Goal: Task Accomplishment & Management: Use online tool/utility

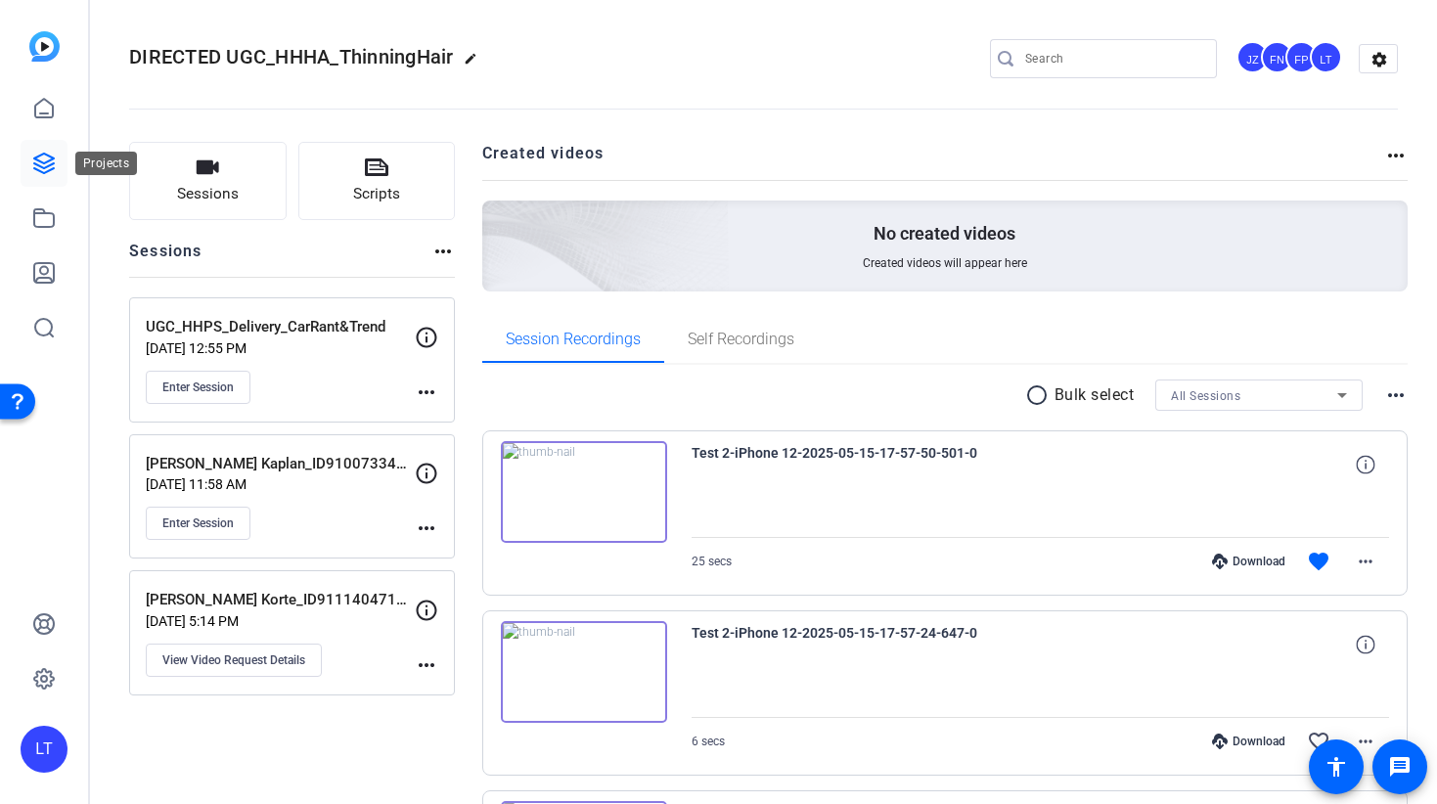
click at [42, 161] on icon at bounding box center [44, 164] width 20 height 20
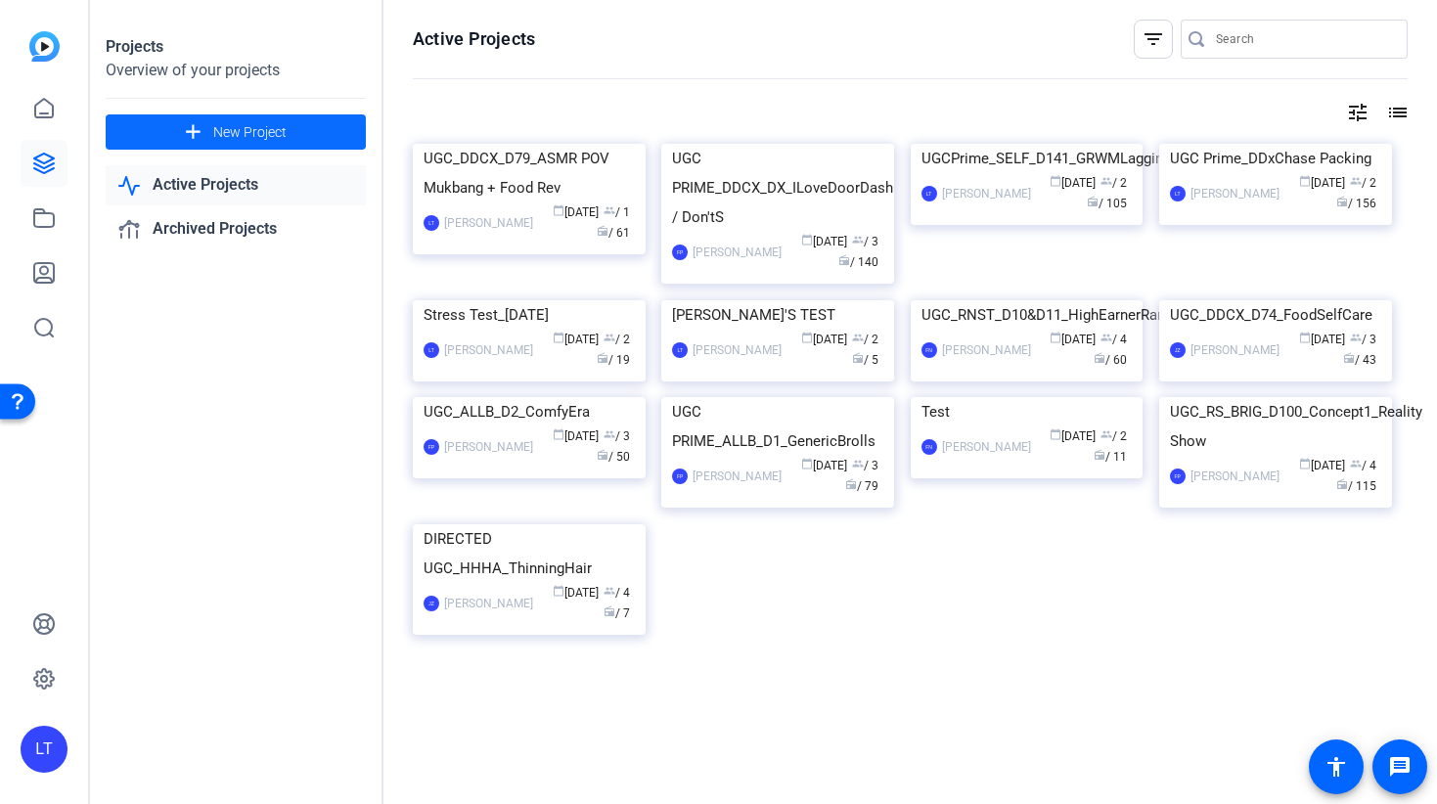
click at [218, 137] on span "New Project" at bounding box center [249, 132] width 73 height 21
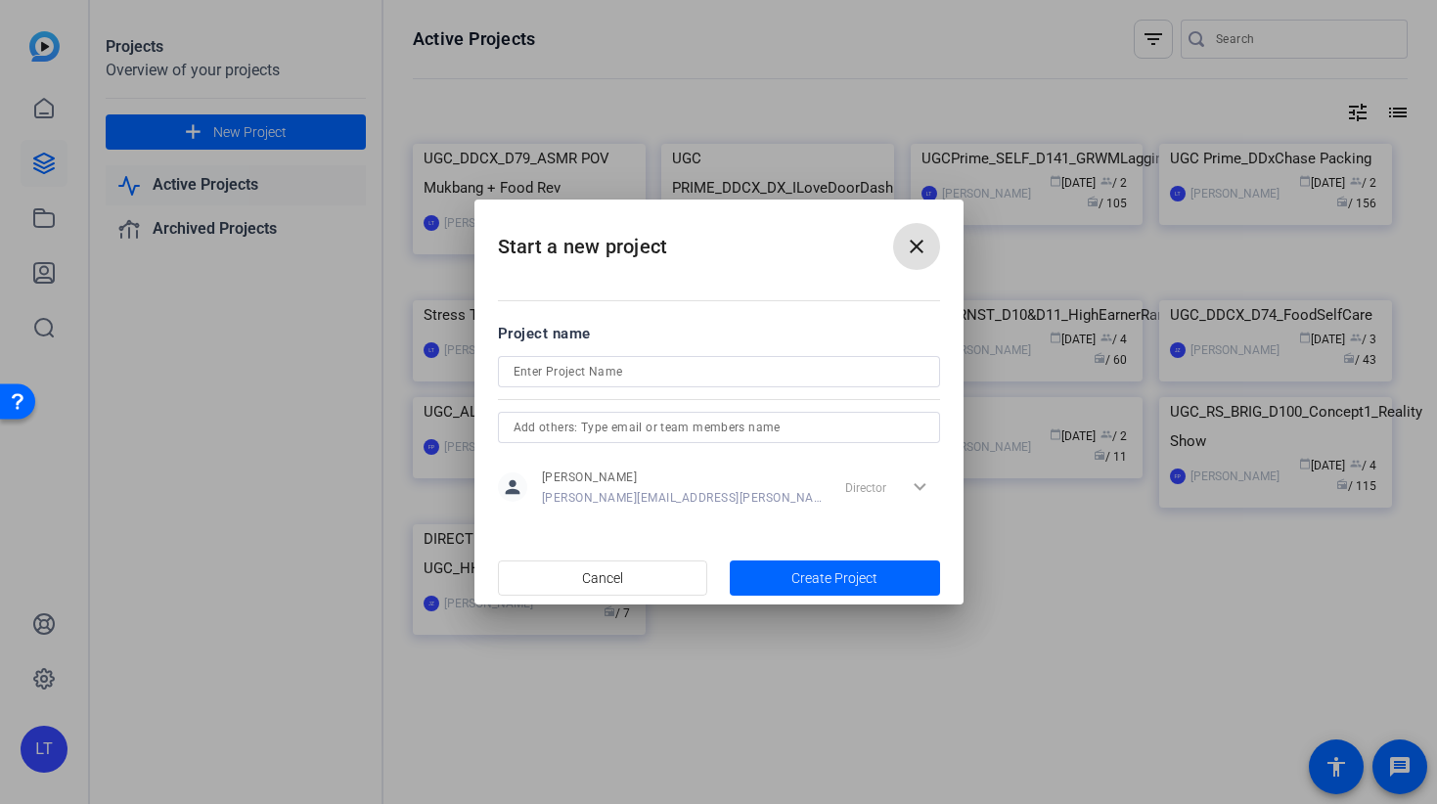
click at [533, 373] on input at bounding box center [719, 371] width 411 height 23
paste input "UGC_DDCX_D80_Breaking4thWall"
type input "UGC_DDCX_D80_Breaking4thWall"
click at [627, 430] on input "text" at bounding box center [719, 427] width 411 height 23
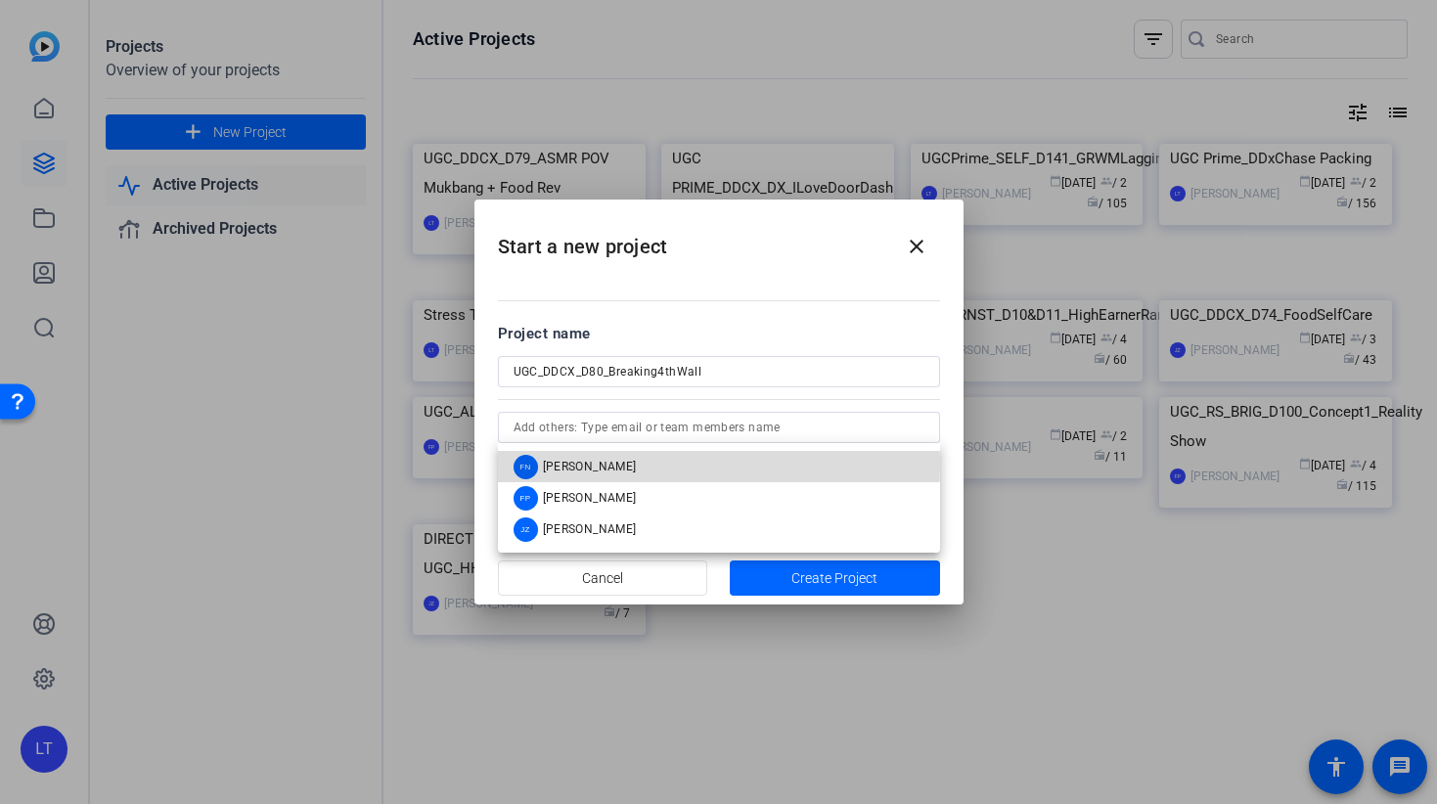
click at [616, 464] on span "[PERSON_NAME]" at bounding box center [590, 467] width 94 height 16
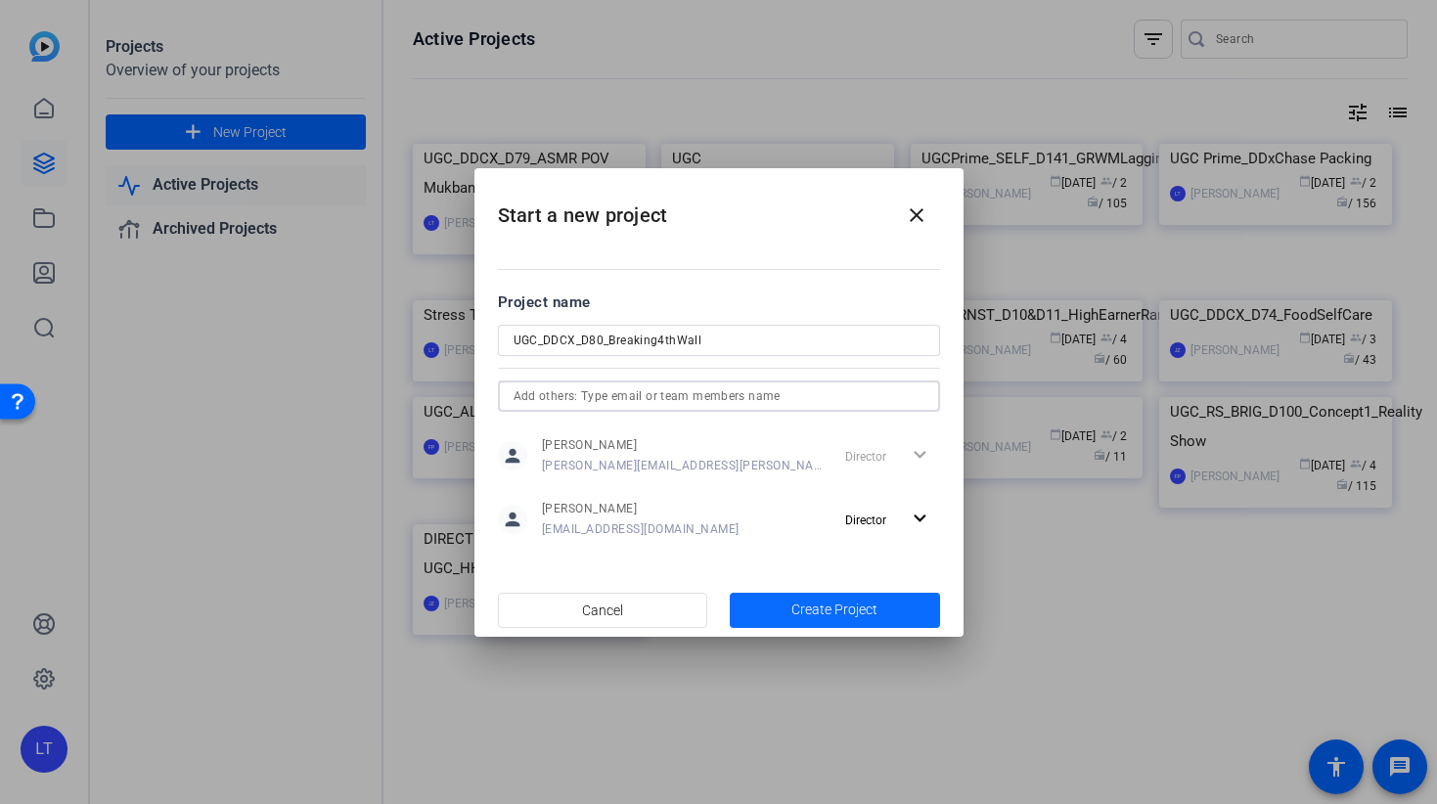
click at [777, 608] on span "button" at bounding box center [835, 610] width 210 height 47
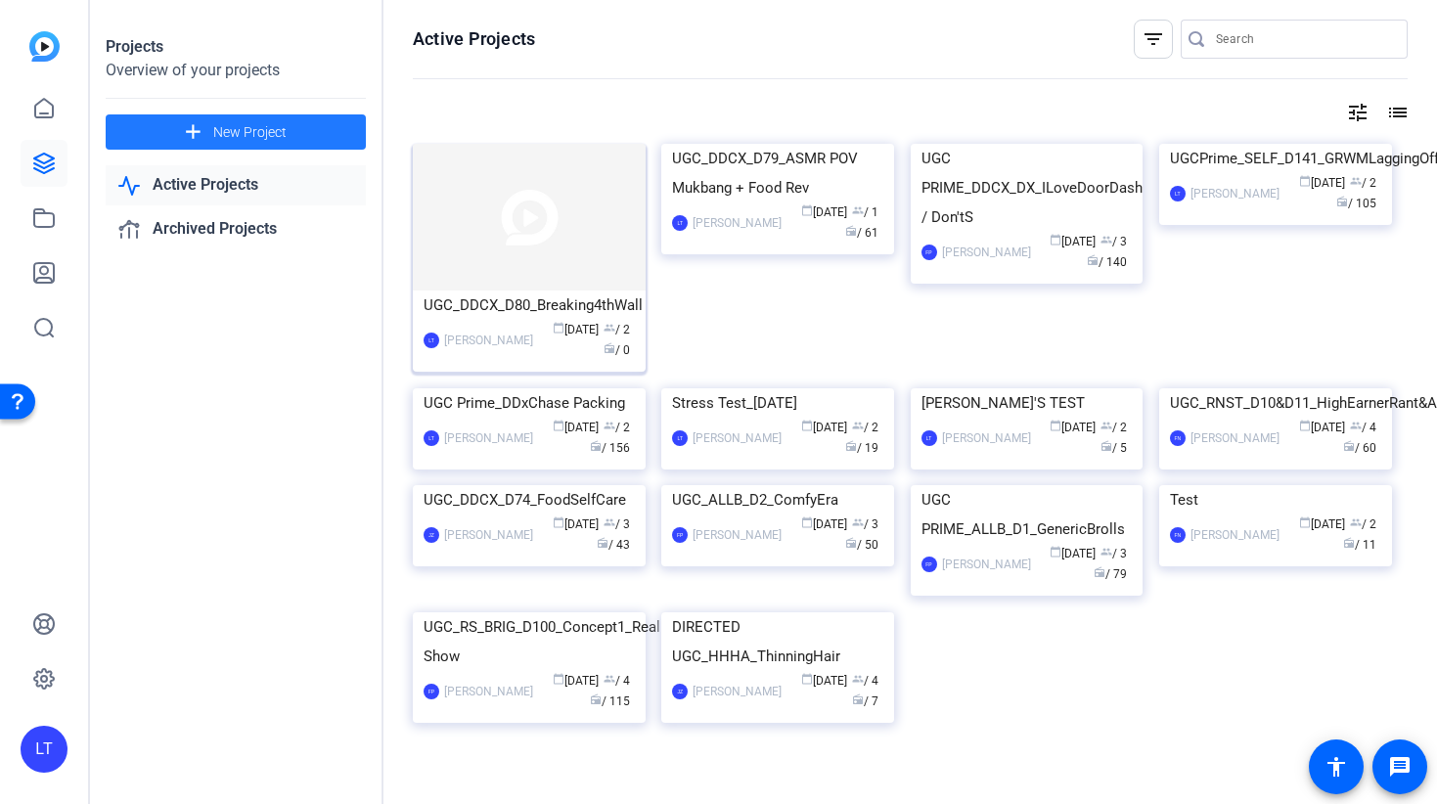
click at [525, 222] on img at bounding box center [529, 217] width 233 height 147
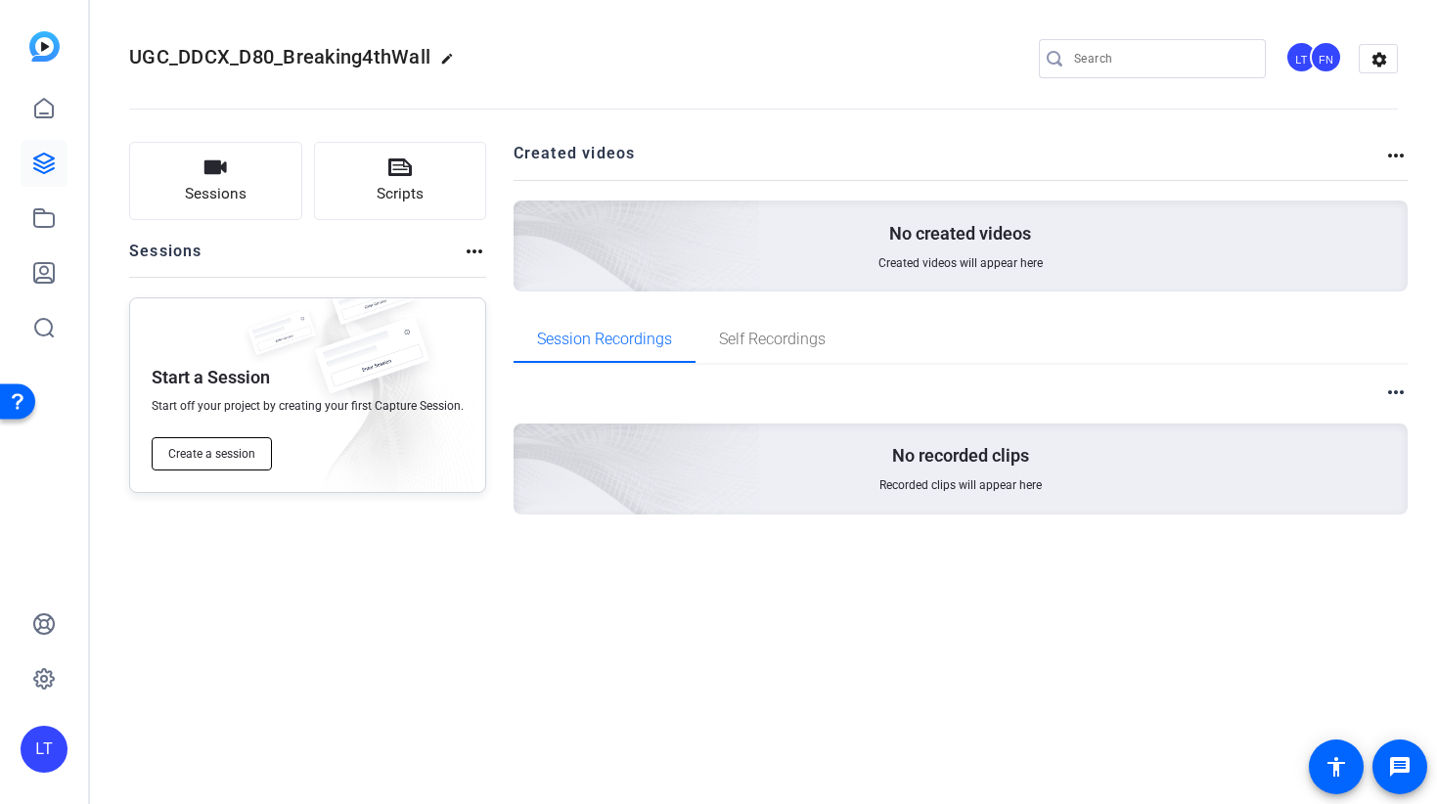
click at [180, 459] on span "Create a session" at bounding box center [211, 454] width 87 height 16
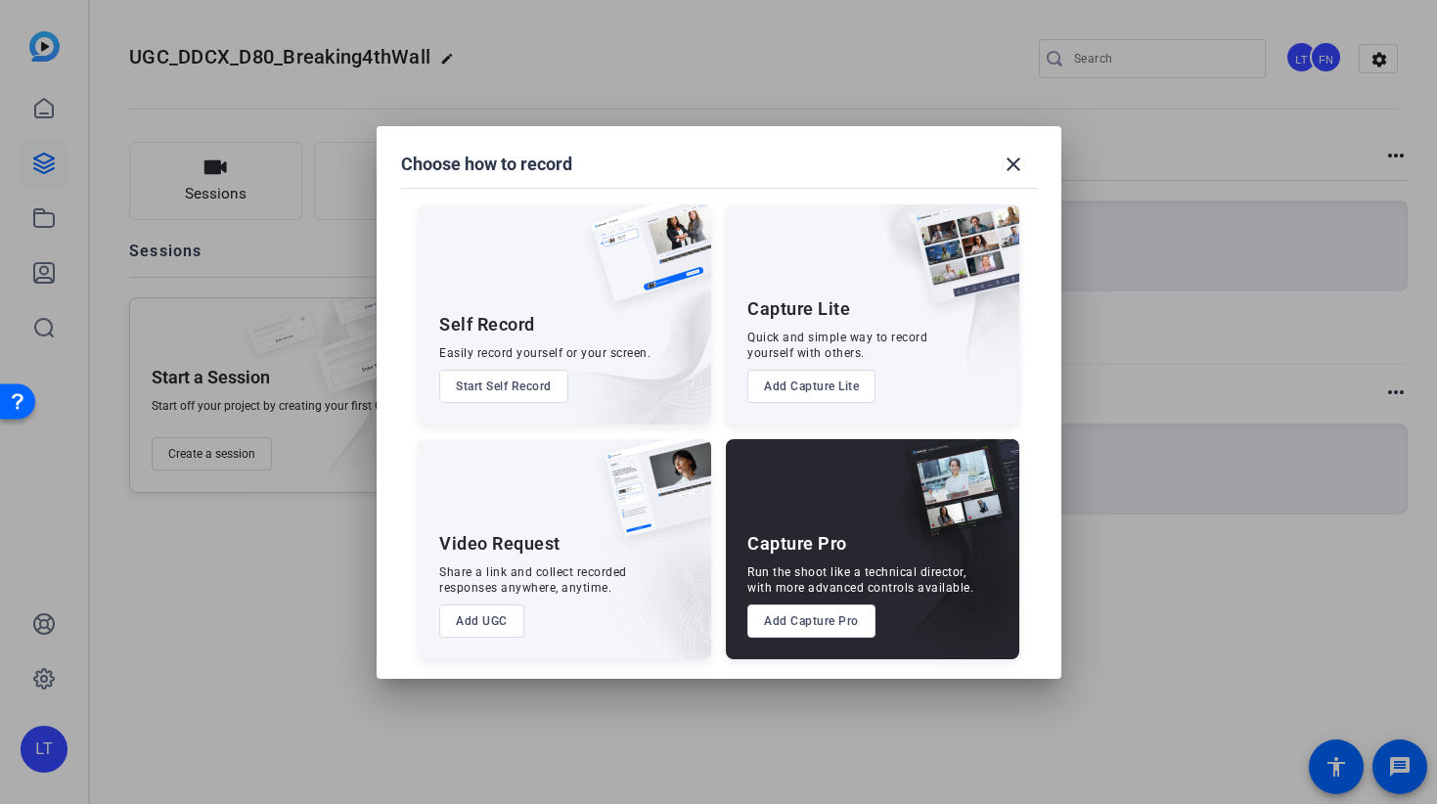
click at [824, 620] on button "Add Capture Pro" at bounding box center [812, 621] width 128 height 33
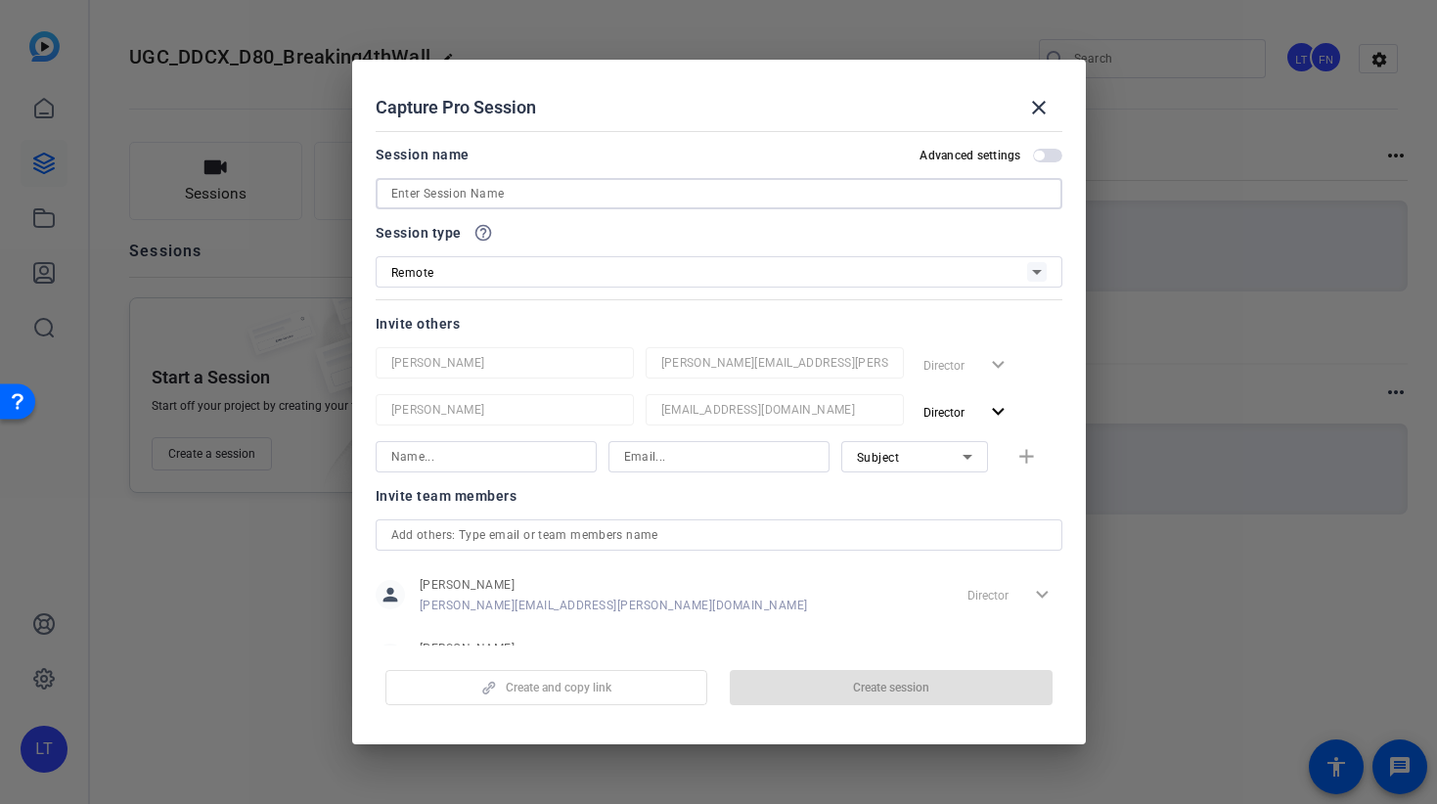
click at [442, 200] on input at bounding box center [719, 193] width 656 height 23
paste input "10001824994"
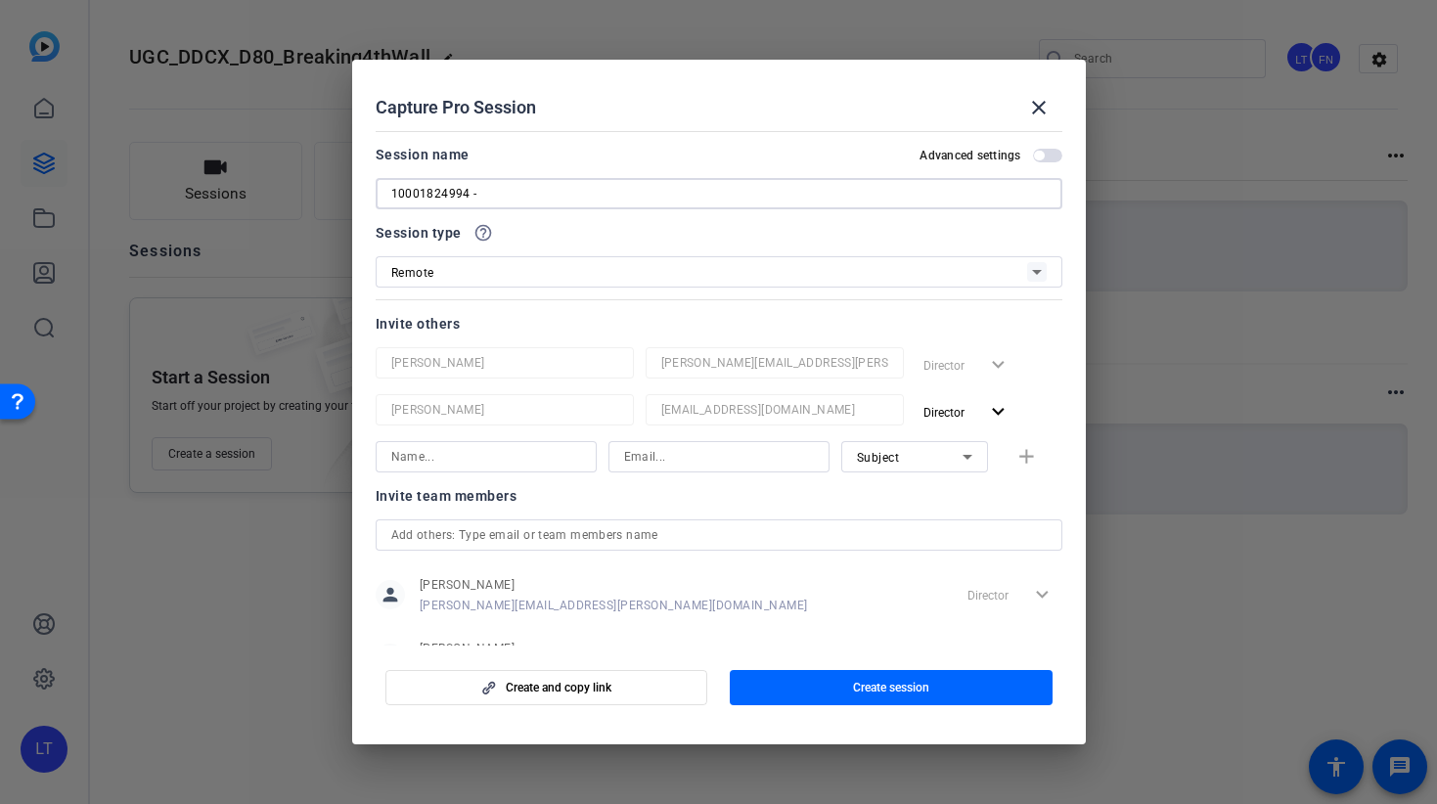
paste input "RJ Beaubrun"
type input "10001824994 - [PERSON_NAME]"
click at [815, 690] on span "button" at bounding box center [891, 687] width 323 height 47
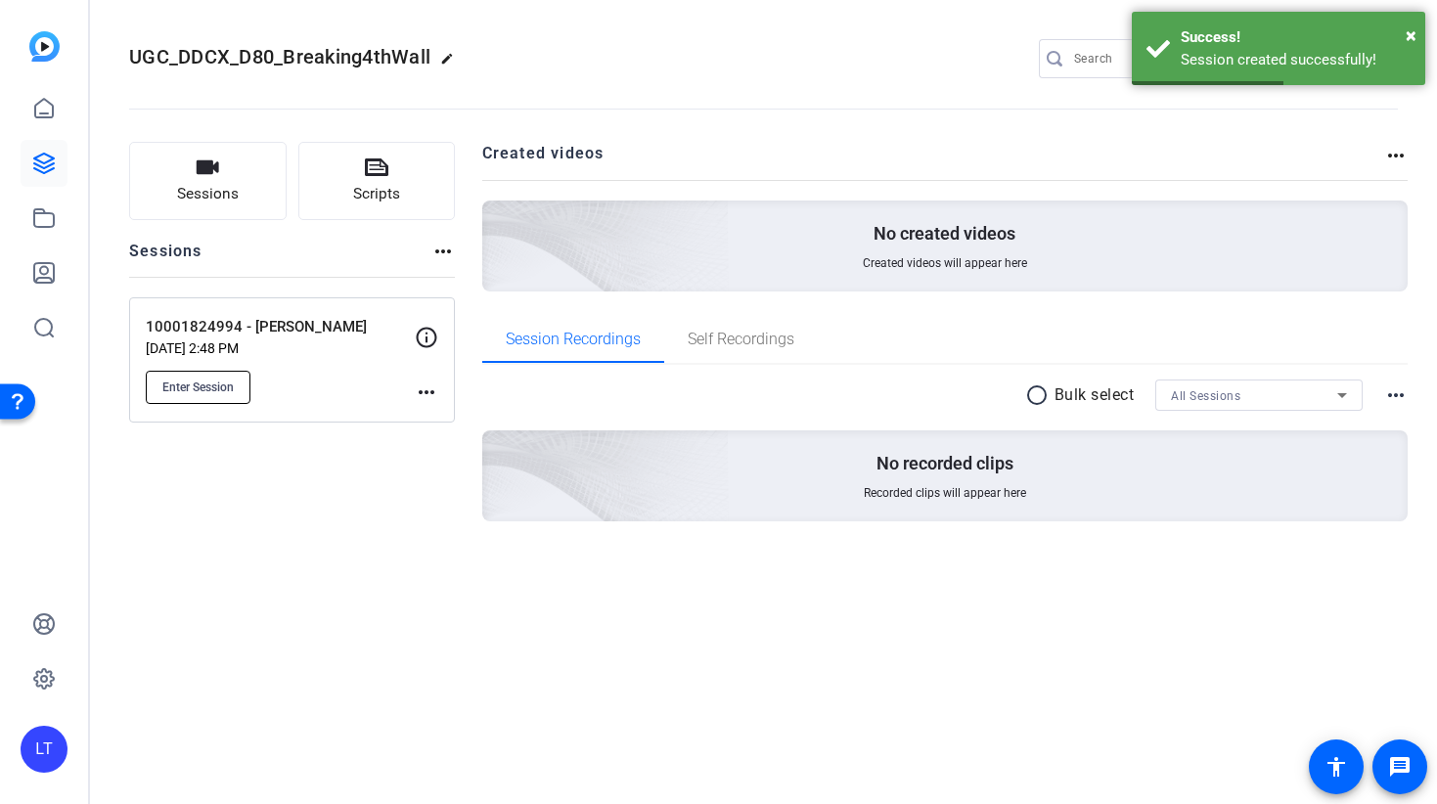
click at [207, 389] on span "Enter Session" at bounding box center [197, 388] width 71 height 16
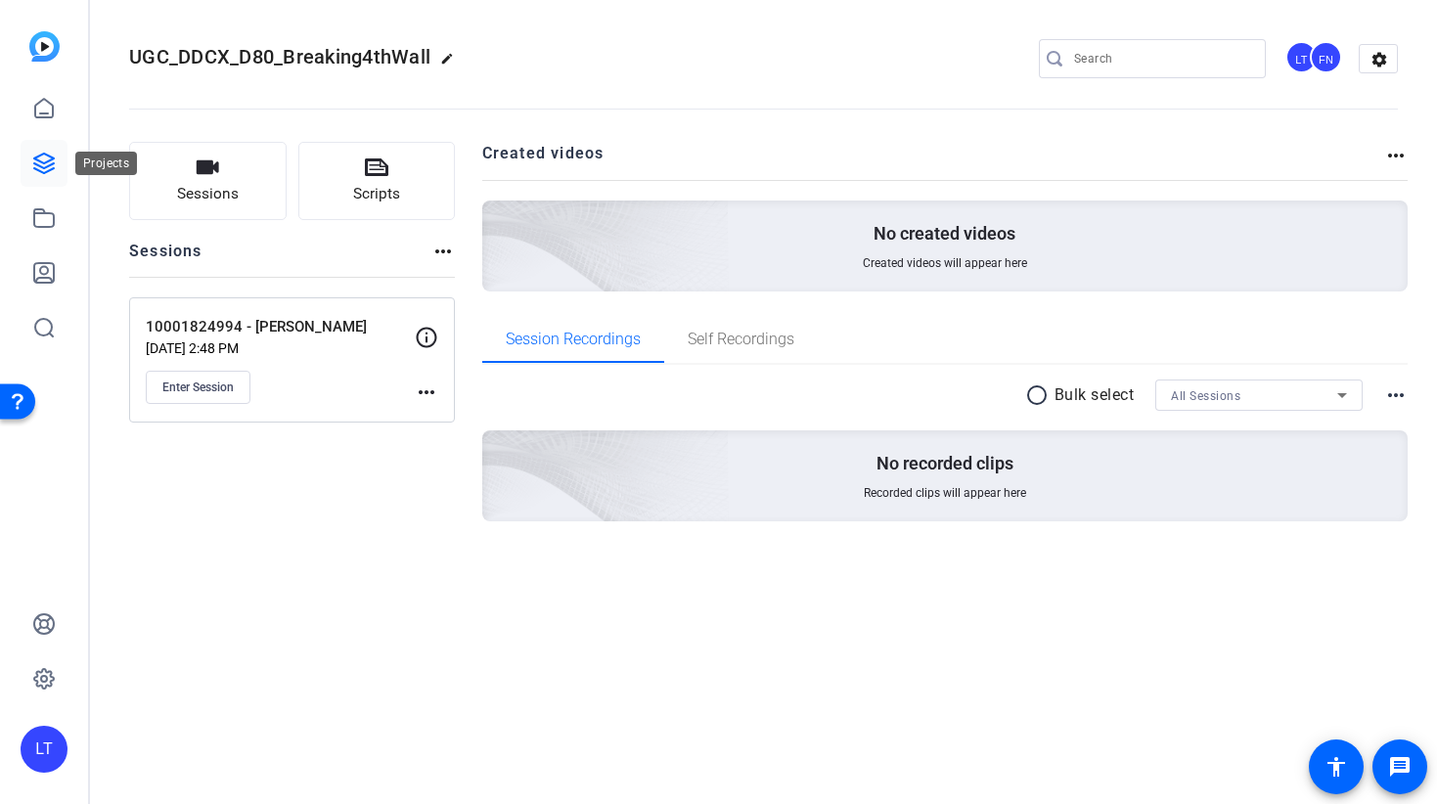
click at [47, 153] on icon at bounding box center [43, 163] width 23 height 23
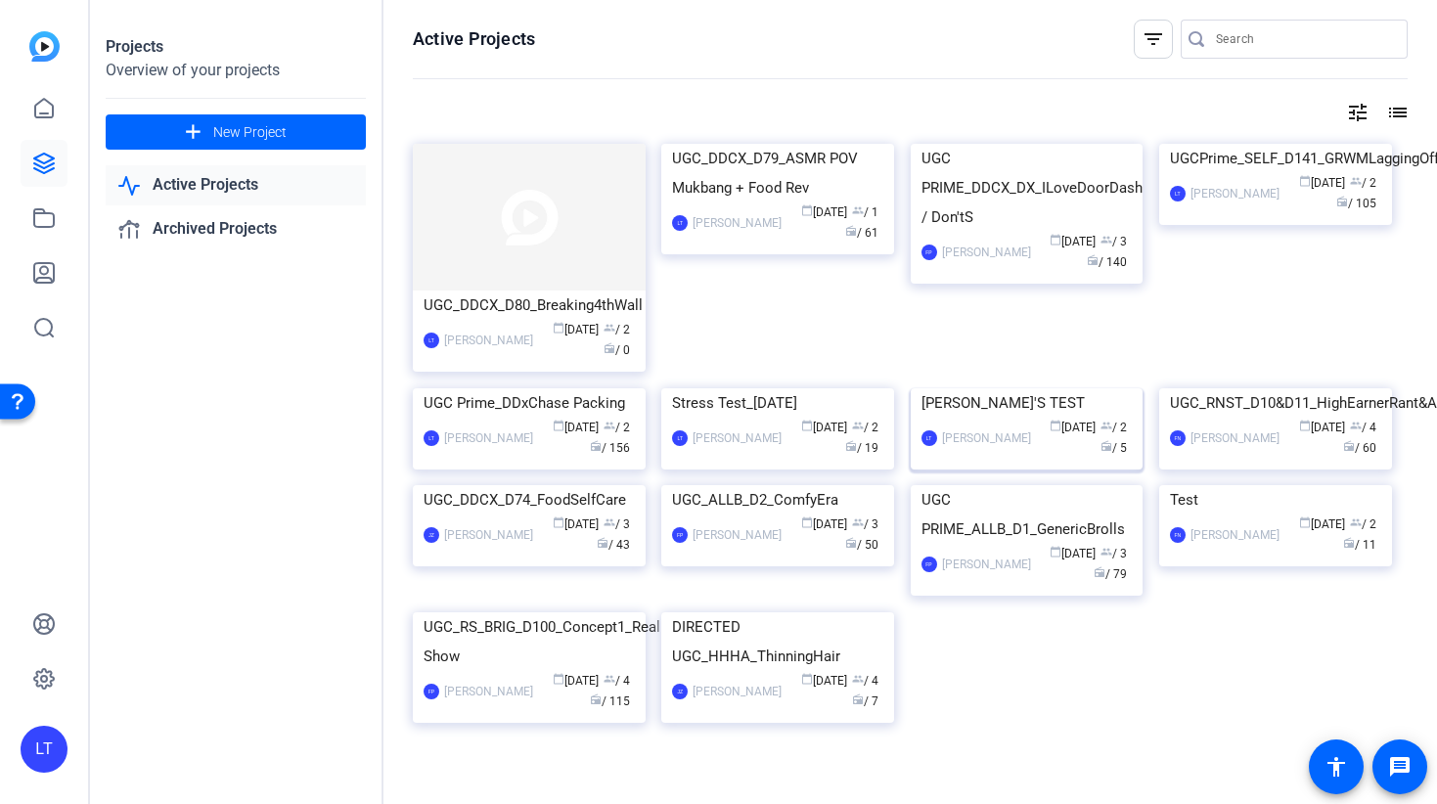
click at [1040, 388] on img at bounding box center [1027, 388] width 233 height 0
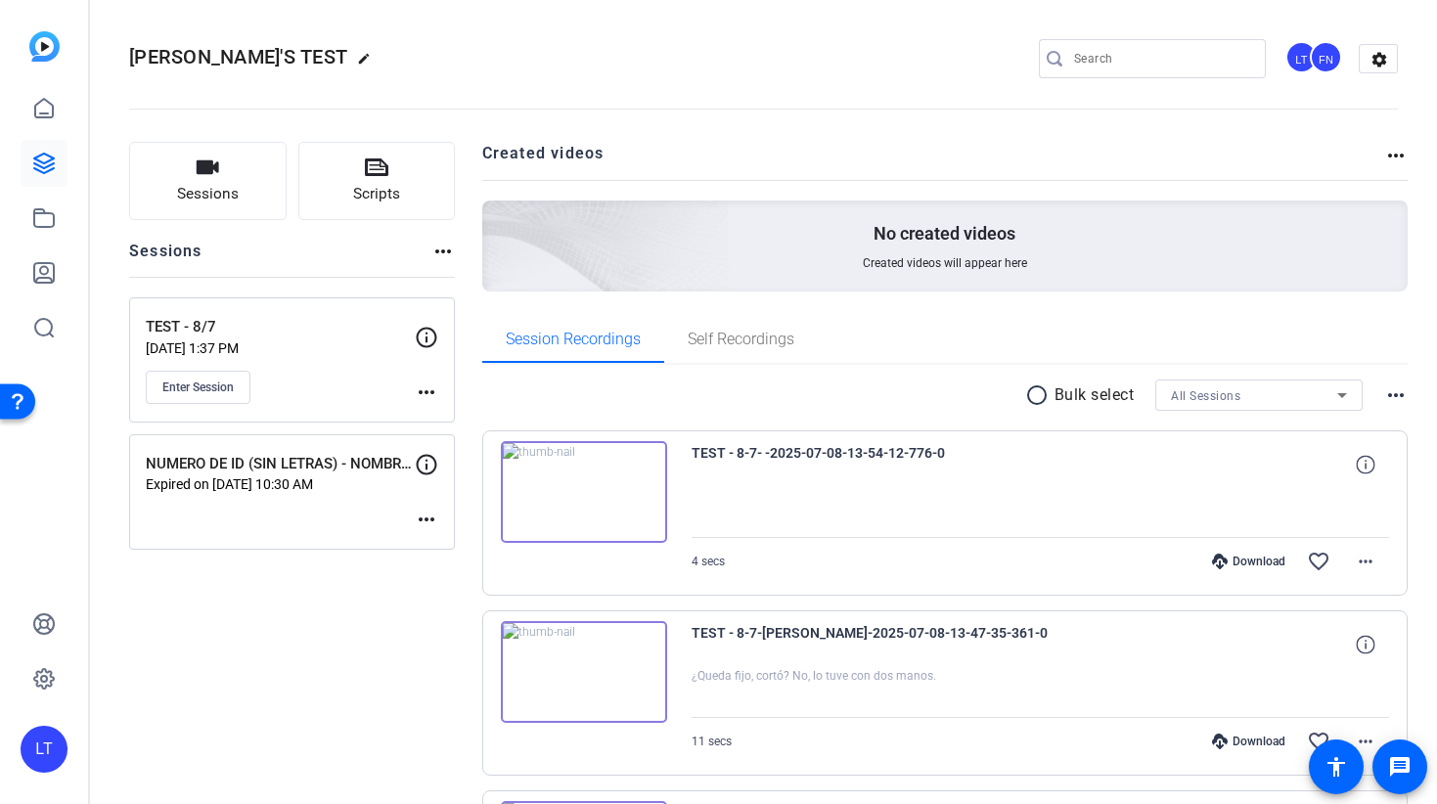
click at [1386, 151] on mat-icon "more_horiz" at bounding box center [1396, 155] width 23 height 23
click at [1035, 128] on div at bounding box center [718, 402] width 1437 height 804
click at [1360, 55] on mat-icon "settings" at bounding box center [1379, 59] width 39 height 29
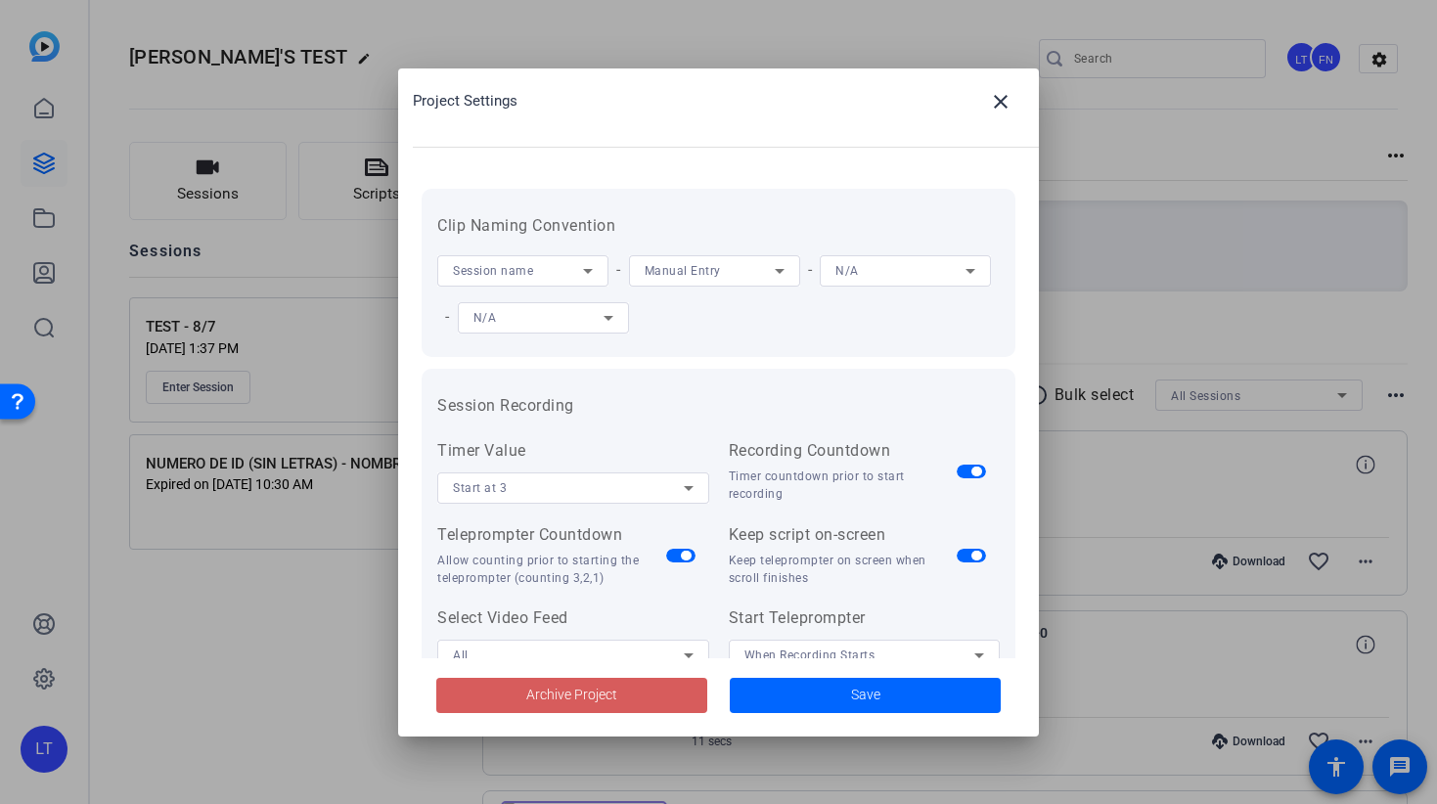
click at [561, 696] on span "Archive Project" at bounding box center [571, 695] width 91 height 21
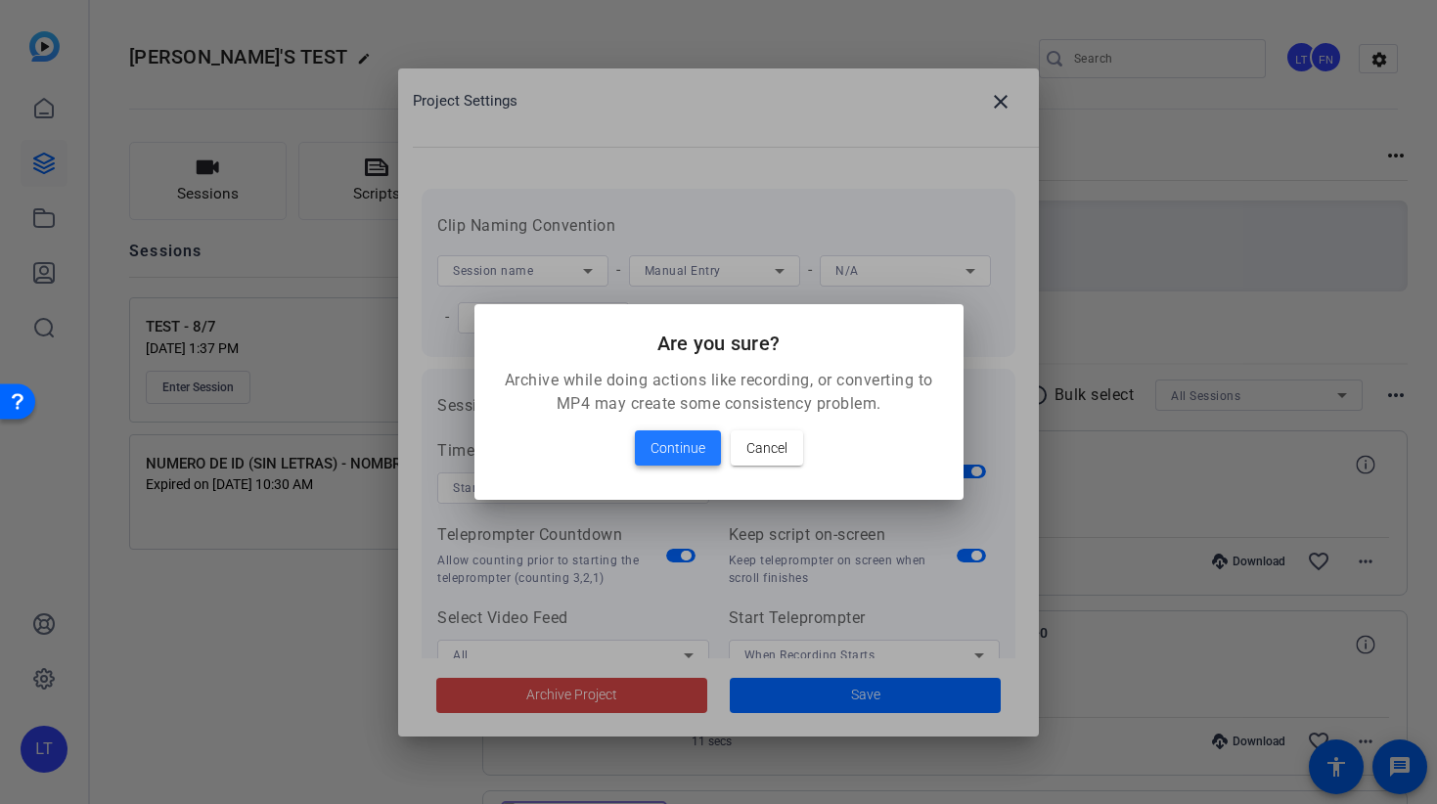
click at [690, 451] on span "Continue" at bounding box center [678, 447] width 55 height 23
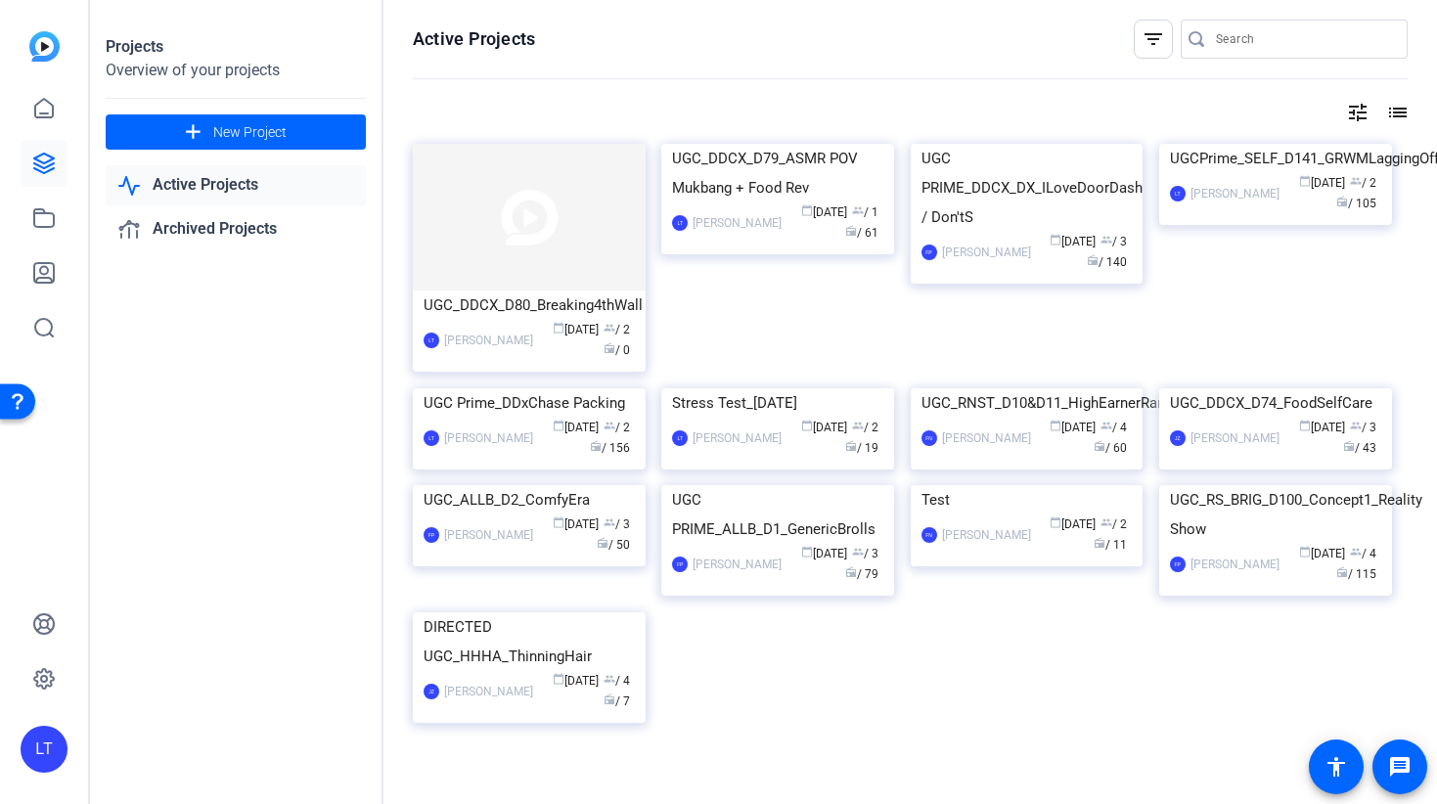
click at [490, 388] on div "UGC_DDCX_D80_Breaking4thWall LT Lucía Talevi calendar_today Sep 11 group / 2 ra…" at bounding box center [537, 266] width 249 height 245
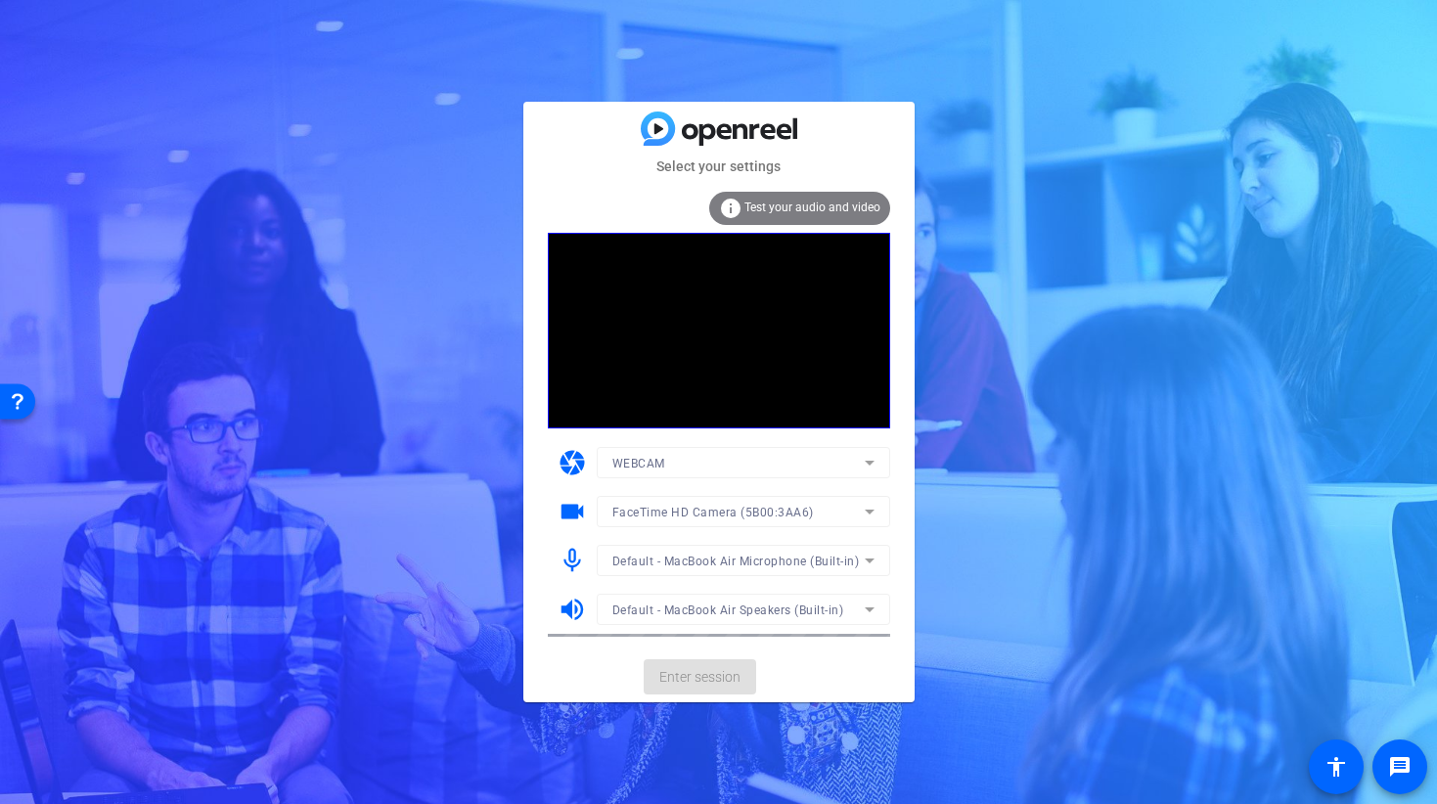
click at [576, 679] on mat-card-actions "Enter session" at bounding box center [719, 677] width 391 height 51
click at [680, 674] on span "Enter session" at bounding box center [700, 677] width 81 height 21
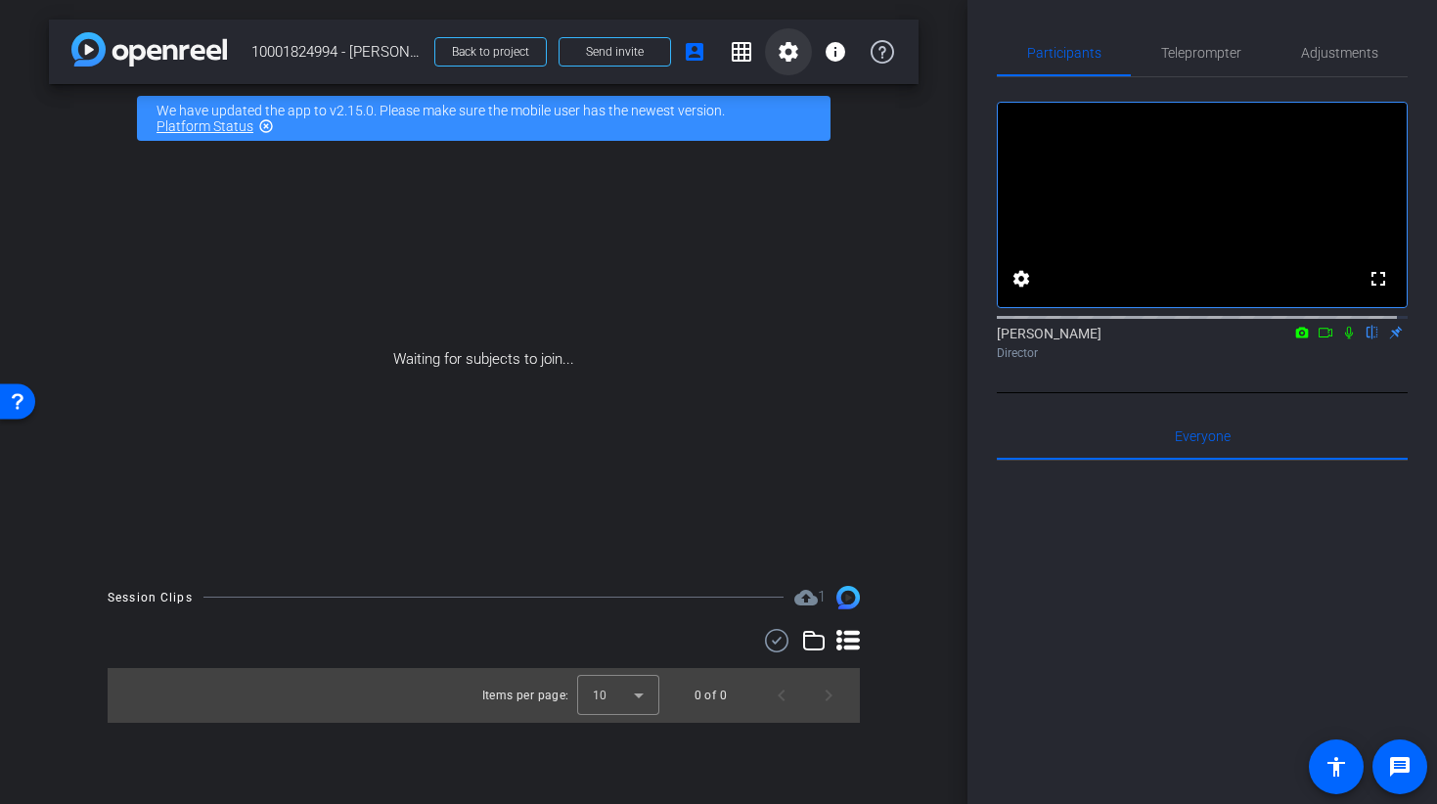
click at [794, 51] on mat-icon "settings" at bounding box center [788, 51] width 23 height 23
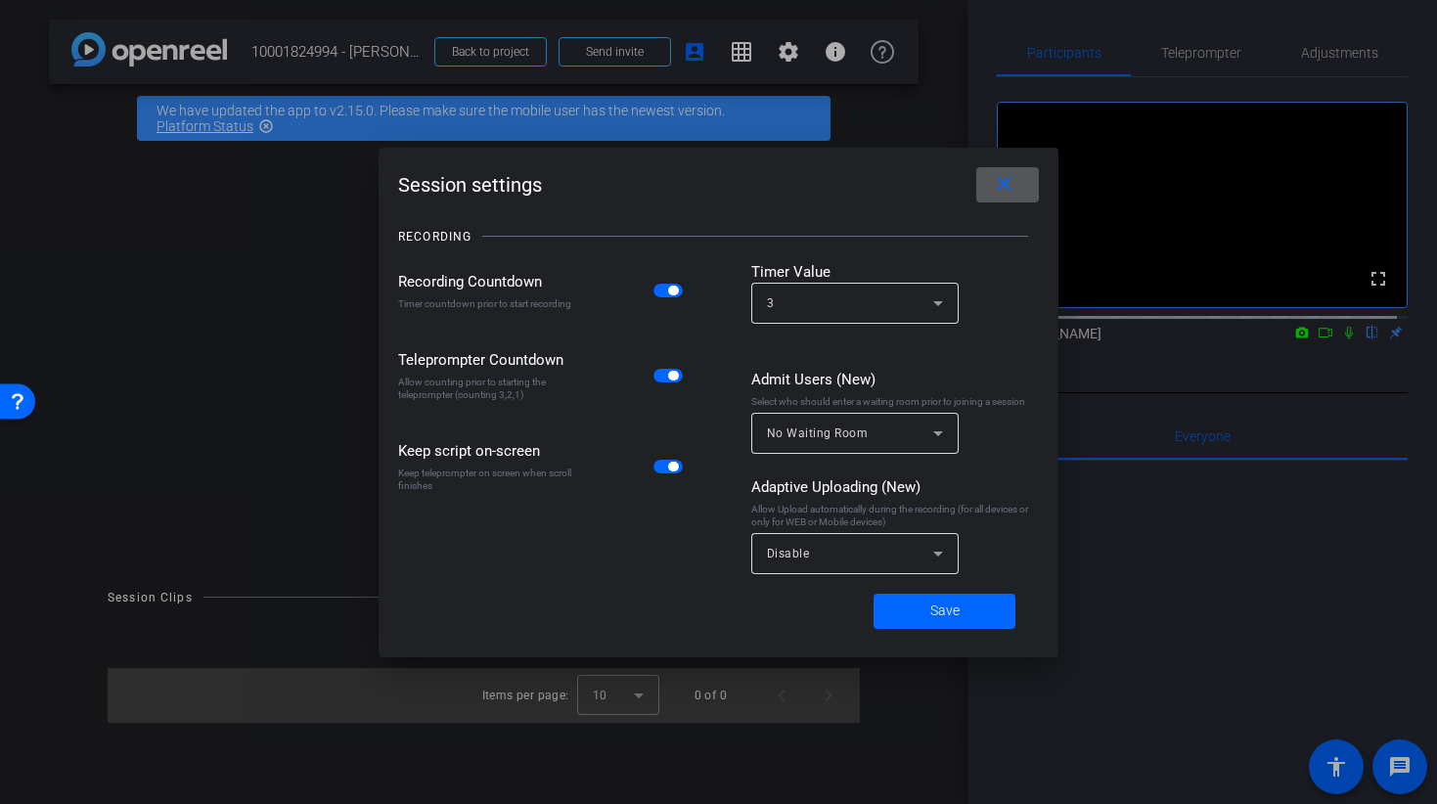
click at [825, 565] on div "Disable" at bounding box center [850, 553] width 166 height 24
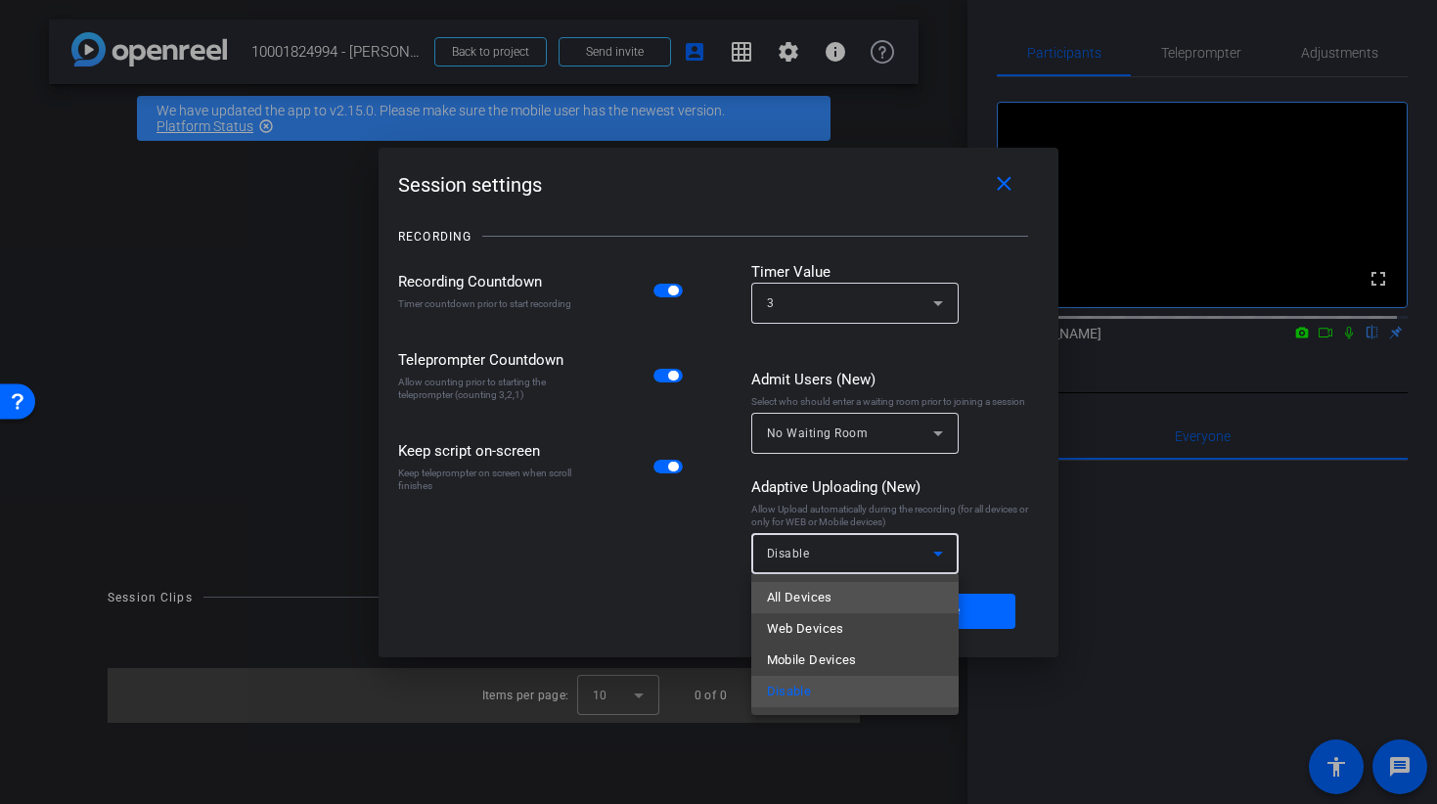
click at [806, 600] on span "All Devices" at bounding box center [800, 597] width 66 height 23
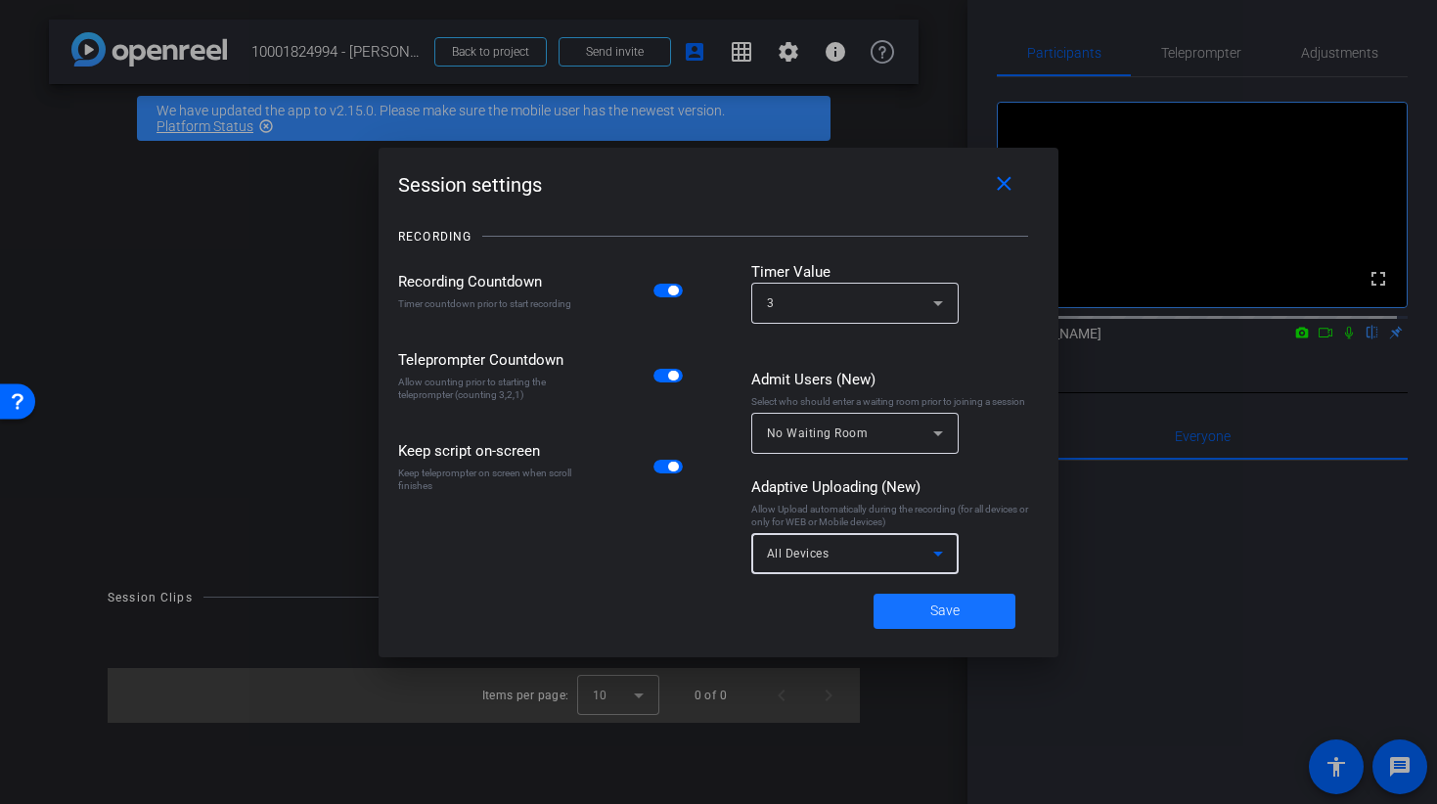
click at [927, 615] on span at bounding box center [945, 611] width 142 height 47
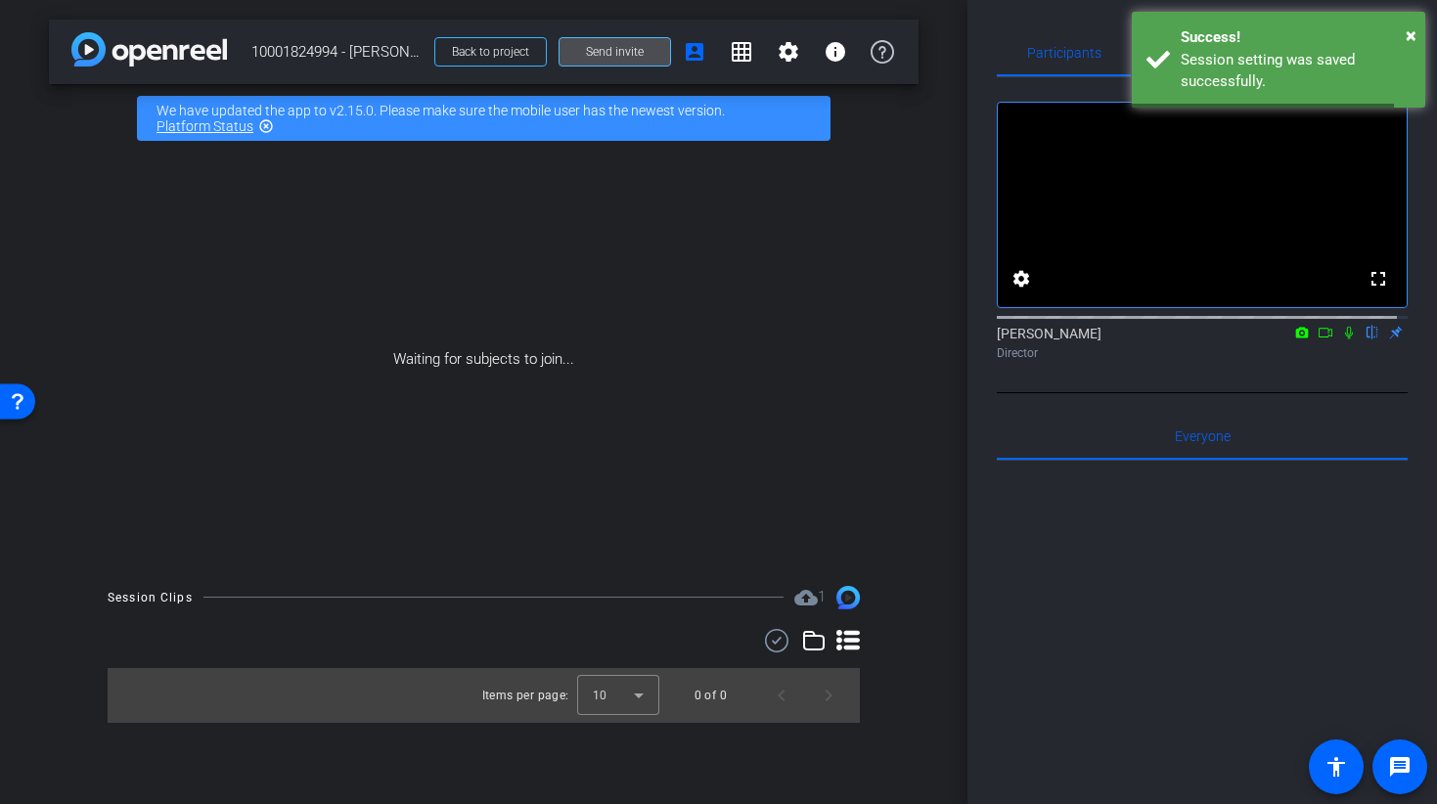
click at [594, 56] on span "Send invite" at bounding box center [615, 52] width 58 height 16
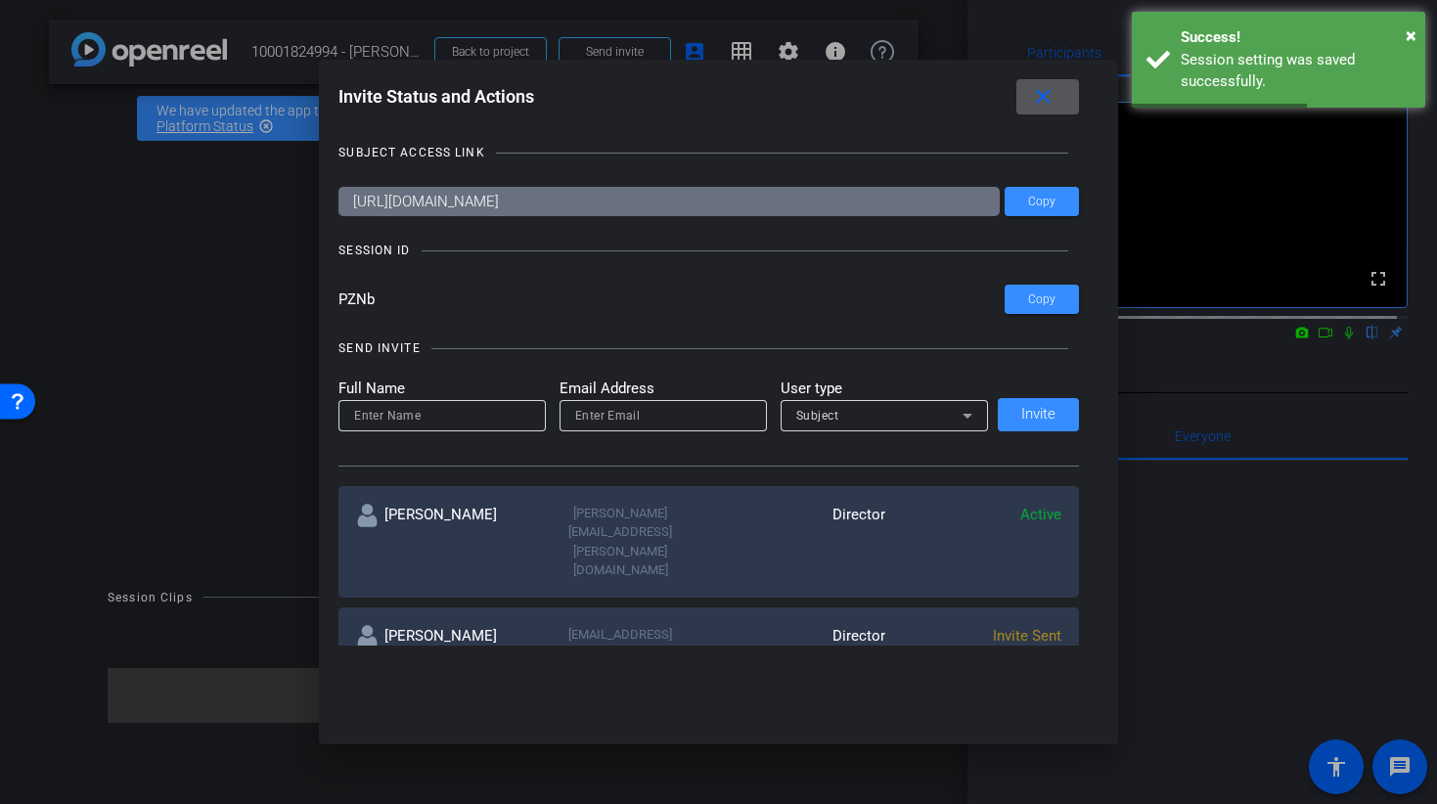
click at [540, 198] on input "[URL][DOMAIN_NAME]" at bounding box center [669, 201] width 661 height 29
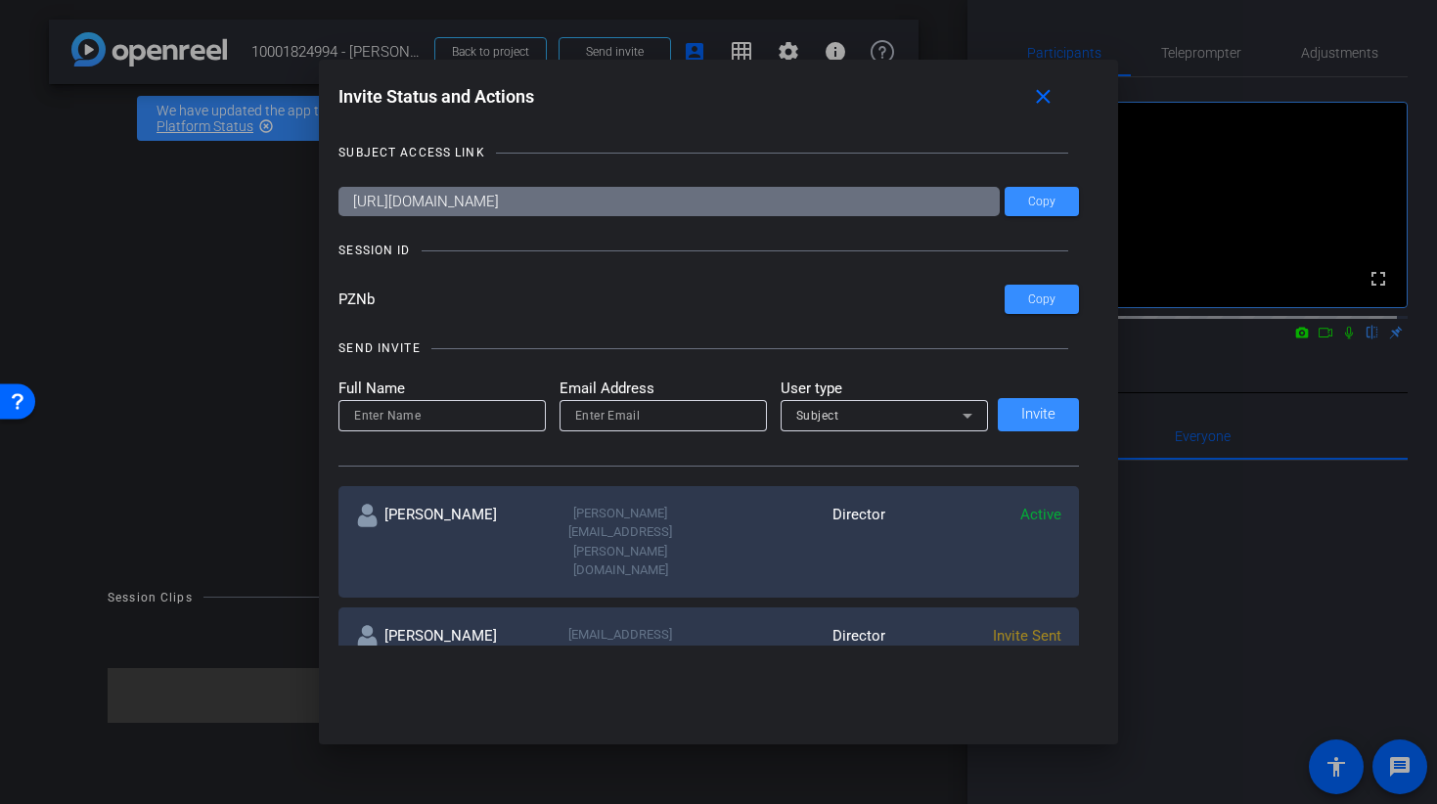
drag, startPoint x: 391, startPoint y: 300, endPoint x: 322, endPoint y: 283, distance: 71.7
click at [322, 283] on div "Invite Status and Actions close SUBJECT ACCESS LINK [URL][DOMAIN_NAME] Copy SES…" at bounding box center [718, 363] width 799 height 606
click at [1221, 637] on div at bounding box center [718, 402] width 1437 height 804
